Goal: Navigation & Orientation: Find specific page/section

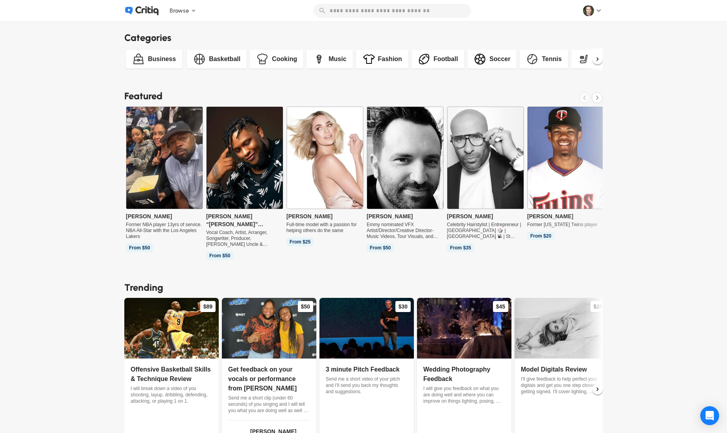
click at [602, 15] on div at bounding box center [593, 10] width 20 height 11
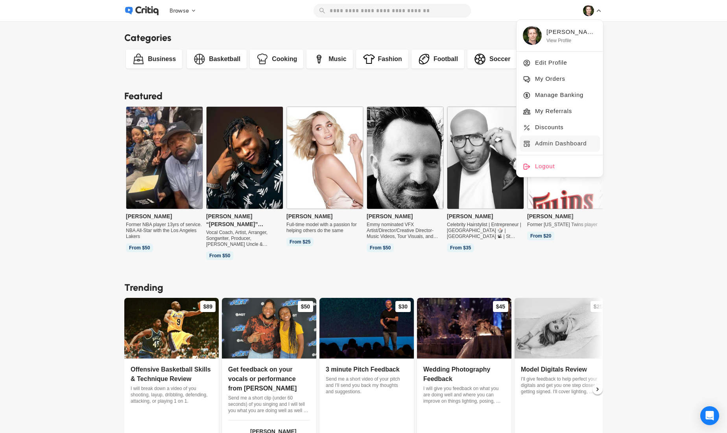
click at [567, 144] on span "Admin Dashboard" at bounding box center [561, 144] width 52 height 10
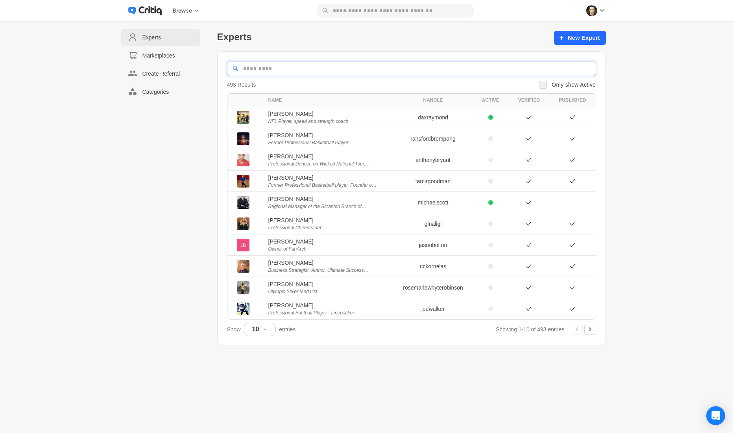
click at [285, 66] on input at bounding box center [418, 68] width 355 height 14
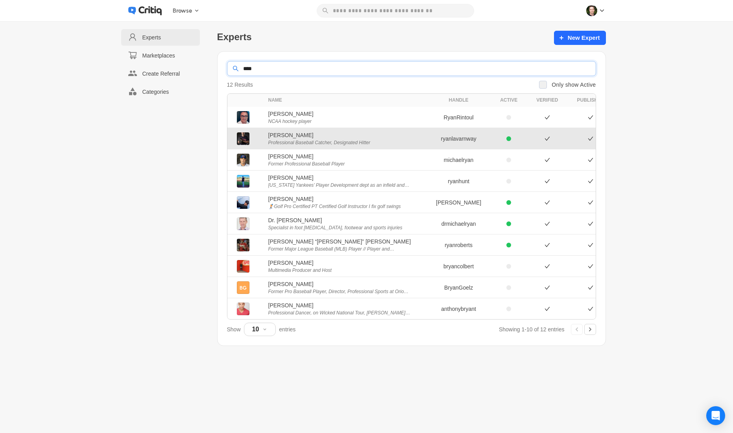
type input "****"
click at [298, 145] on span "Professional Baseball Catcher, Designated Hitter" at bounding box center [339, 142] width 143 height 6
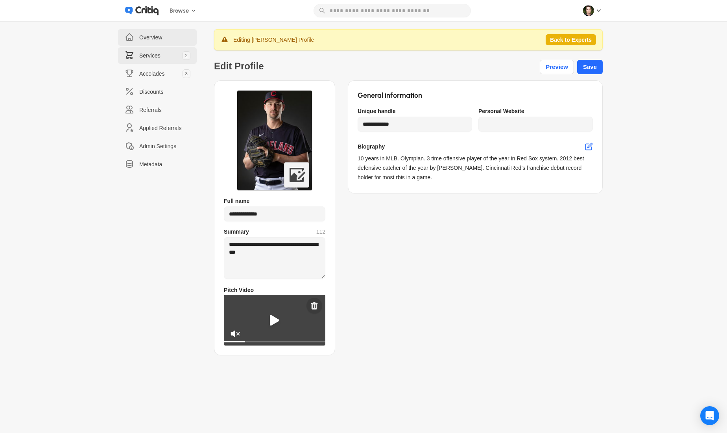
click at [167, 60] on link "Services 2" at bounding box center [157, 55] width 79 height 17
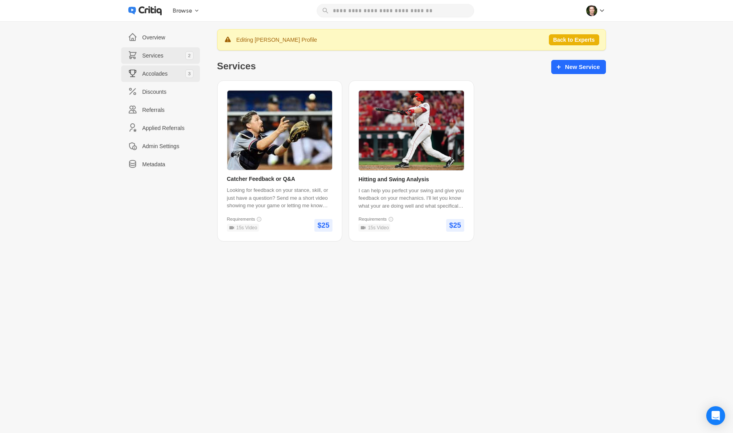
click at [164, 68] on link "Accolades 3" at bounding box center [160, 73] width 79 height 17
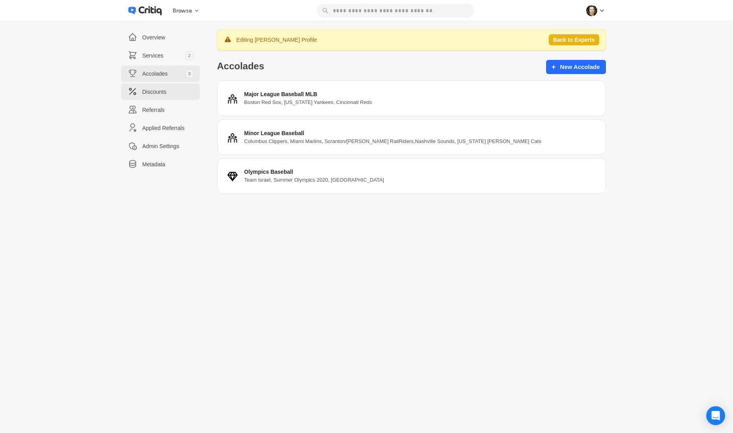
click at [158, 88] on span "Discounts" at bounding box center [167, 92] width 51 height 8
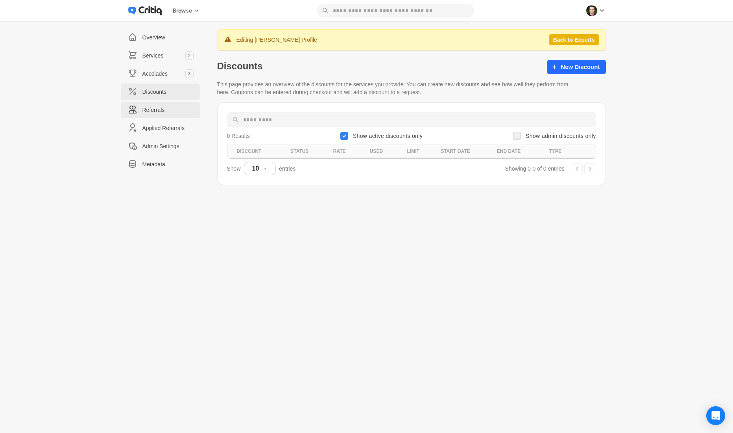
click at [156, 105] on link "Referrals" at bounding box center [160, 110] width 79 height 17
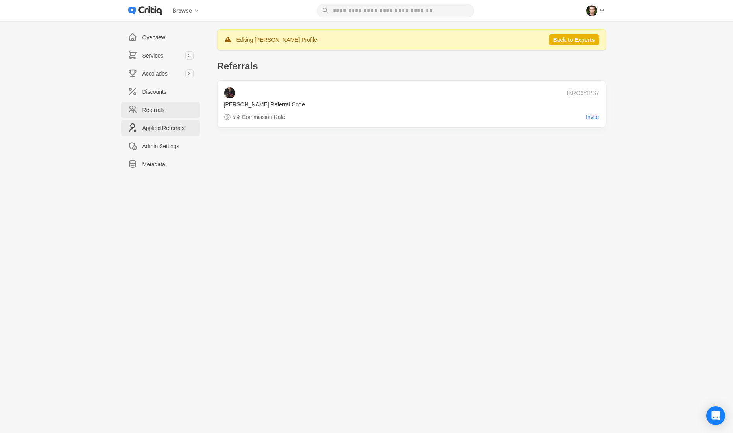
click at [161, 124] on span "Applied Referrals" at bounding box center [167, 128] width 51 height 8
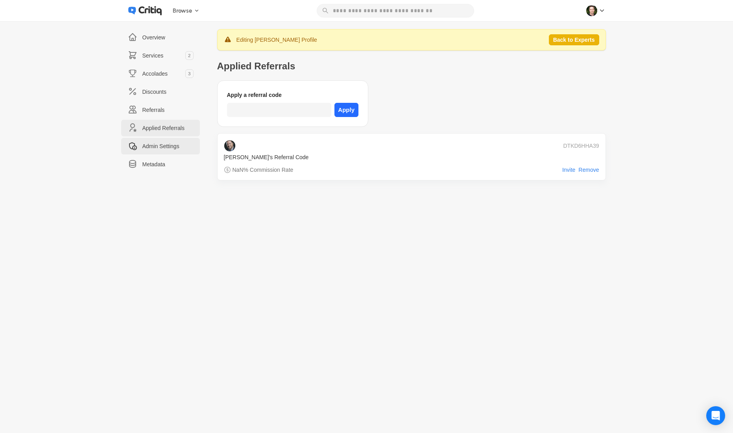
click at [159, 148] on span "Admin Settings" at bounding box center [167, 146] width 51 height 8
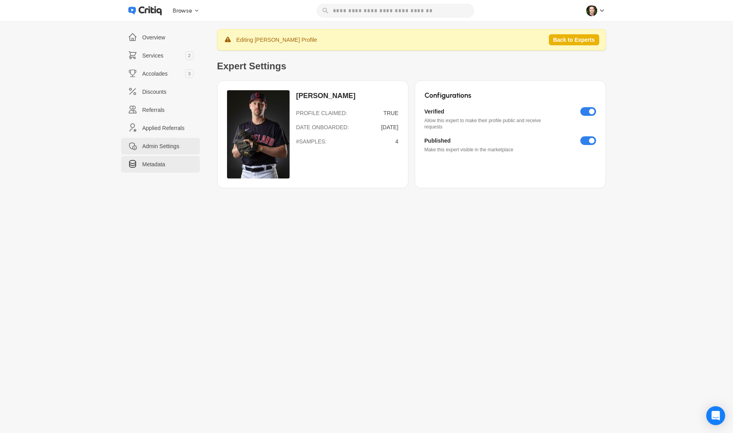
click at [155, 156] on link "Metadata" at bounding box center [160, 164] width 79 height 17
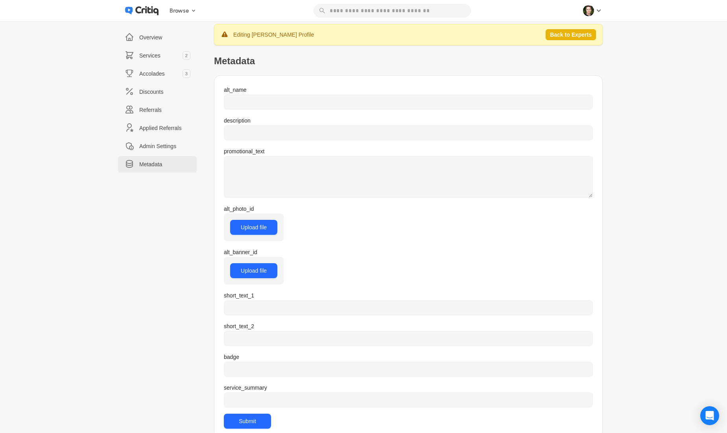
scroll to position [30, 0]
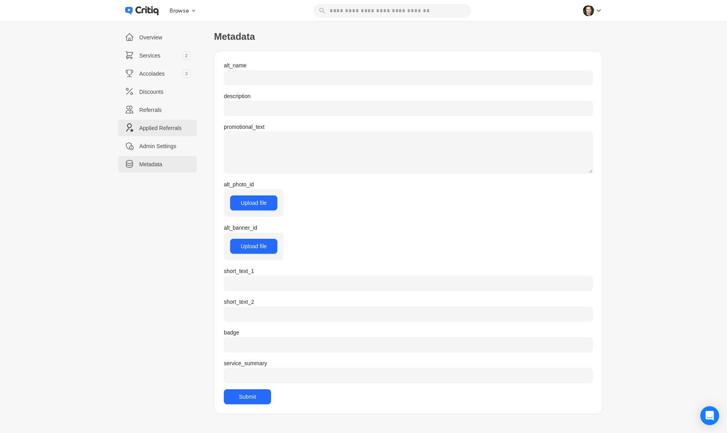
click at [175, 125] on span "Applied Referrals" at bounding box center [164, 128] width 51 height 8
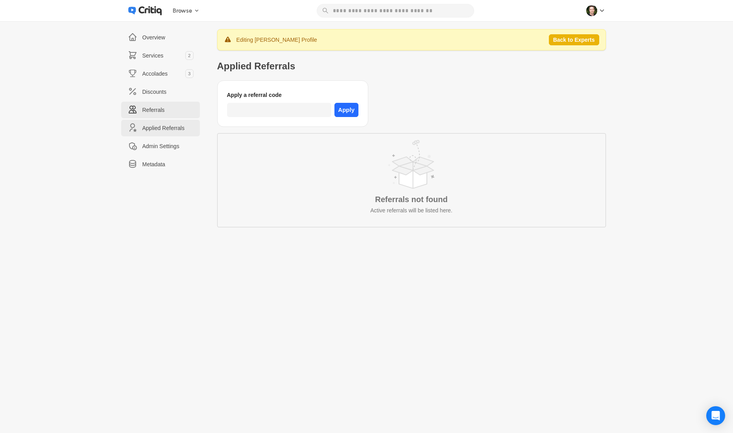
click at [161, 104] on link "Referrals" at bounding box center [160, 110] width 79 height 17
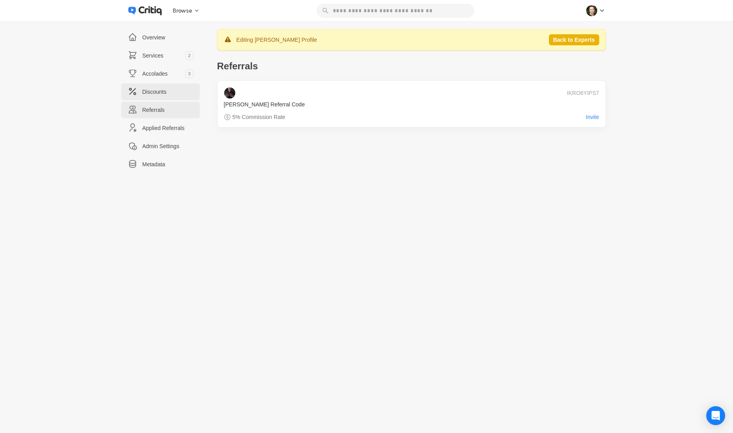
click at [163, 94] on span "Discounts" at bounding box center [167, 92] width 51 height 8
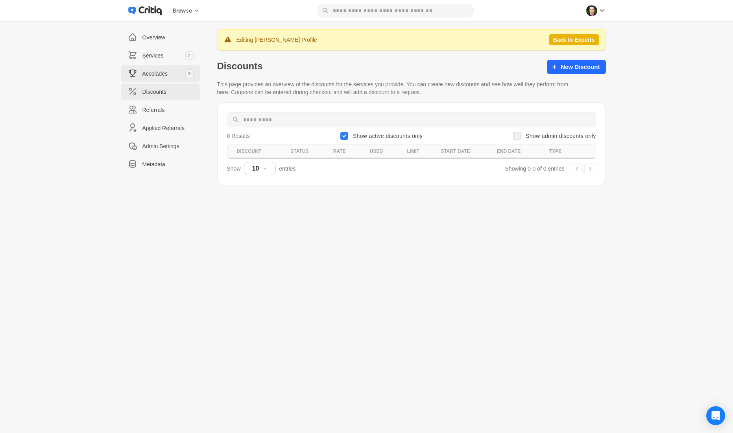
click at [164, 76] on span "Accolades" at bounding box center [161, 74] width 39 height 8
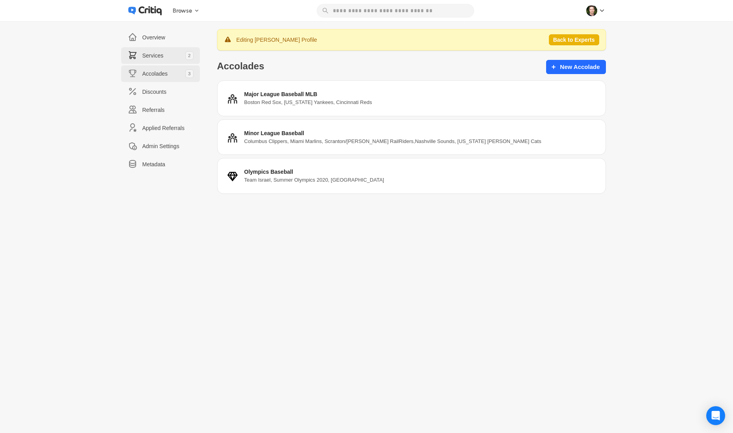
click at [155, 54] on span "Services" at bounding box center [161, 56] width 39 height 8
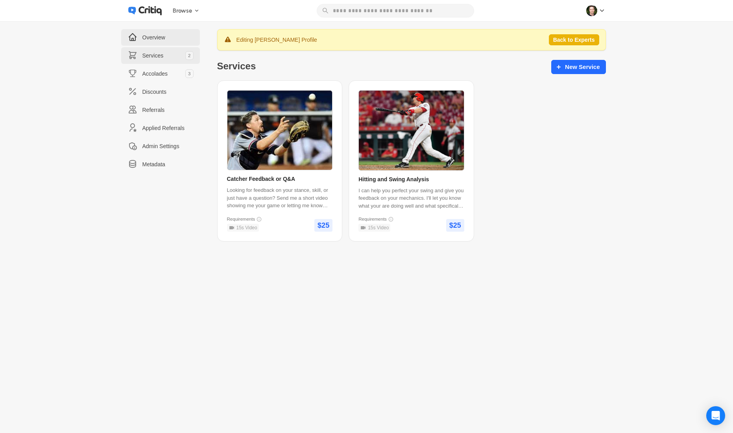
click at [157, 33] on span "Overview" at bounding box center [167, 37] width 51 height 8
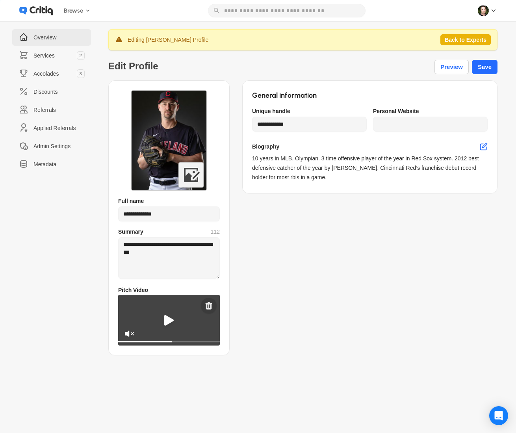
click at [62, 37] on span "Overview" at bounding box center [58, 37] width 51 height 8
